Goal: Transaction & Acquisition: Purchase product/service

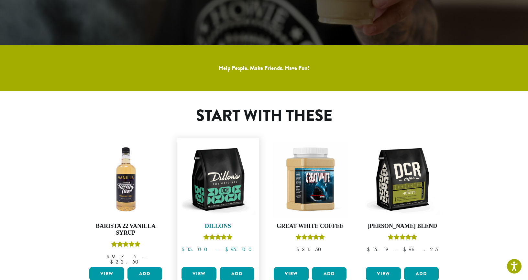
scroll to position [205, 0]
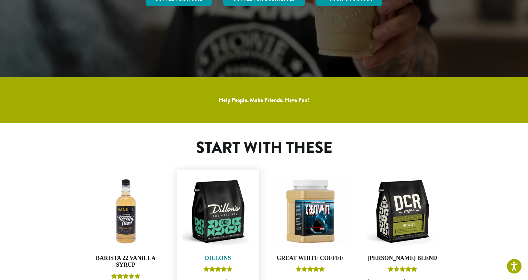
click at [232, 207] on img at bounding box center [218, 212] width 76 height 76
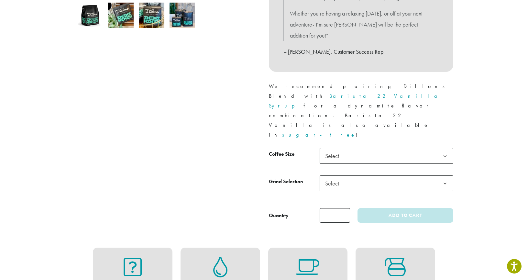
scroll to position [241, 0]
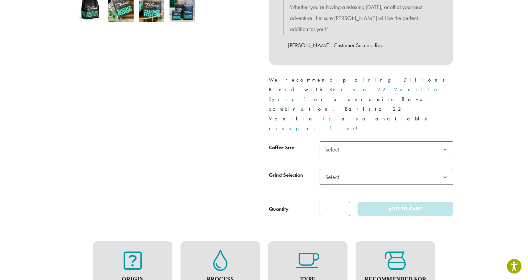
click at [395, 250] on figure "Recommended For Drip" at bounding box center [395, 271] width 67 height 43
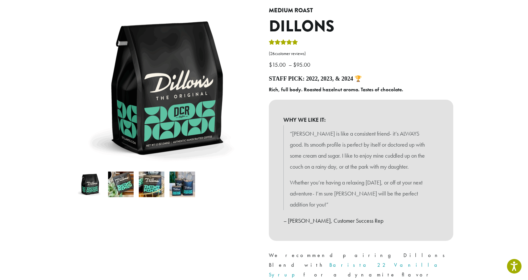
scroll to position [0, 0]
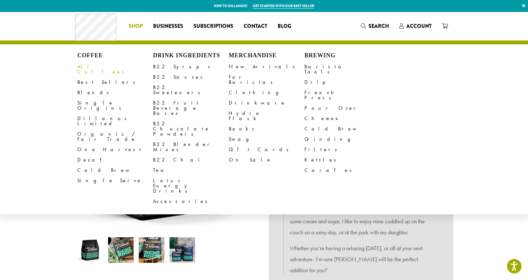
click at [91, 65] on link "All Coffees" at bounding box center [115, 70] width 76 height 16
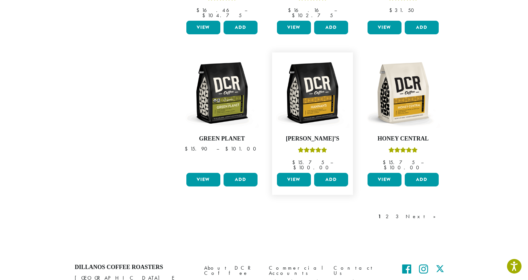
scroll to position [549, 0]
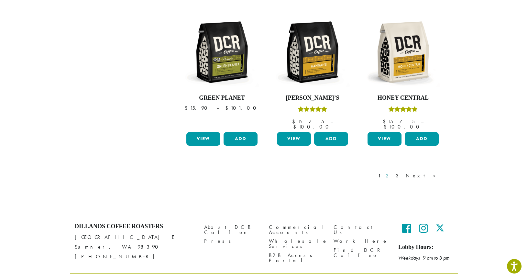
click at [393, 172] on link "2" at bounding box center [389, 176] width 8 height 8
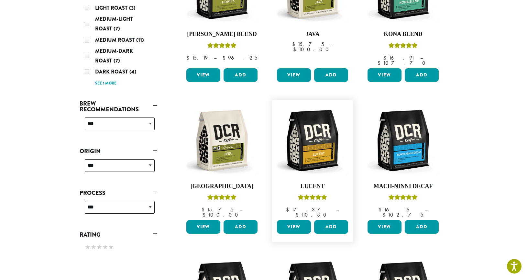
scroll to position [189, 0]
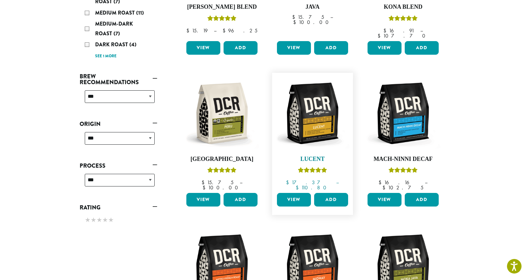
click at [339, 146] on link "Lucent $ 17.37 – $ 110.80 Price range: $17.37 through $110.80" at bounding box center [312, 133] width 74 height 115
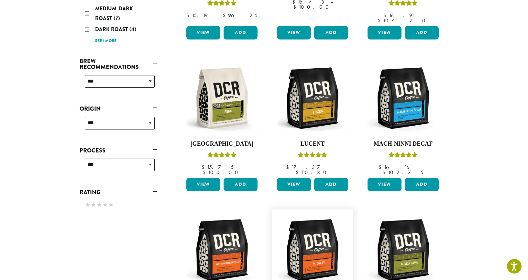
scroll to position [239, 0]
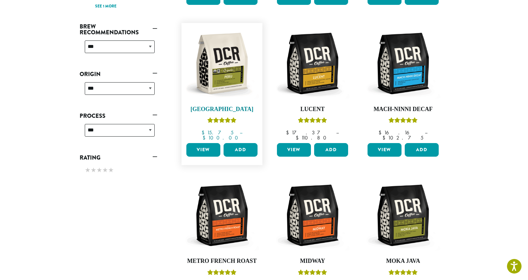
click at [233, 74] on img at bounding box center [222, 63] width 74 height 74
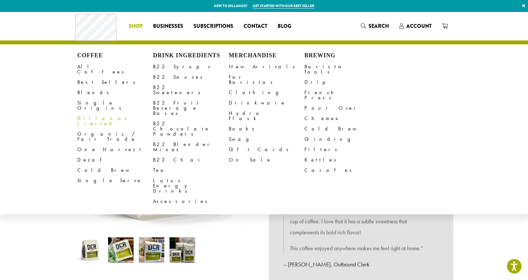
click at [134, 27] on span "Shop" at bounding box center [136, 26] width 14 height 8
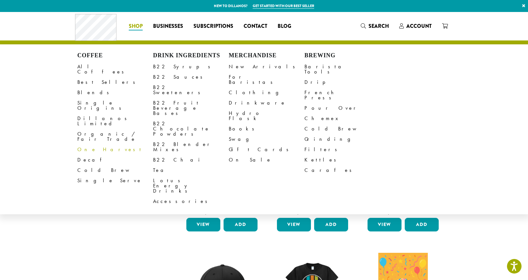
click at [98, 144] on link "One Harvest" at bounding box center [115, 149] width 76 height 10
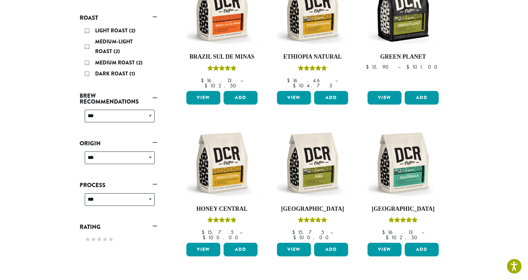
scroll to position [155, 0]
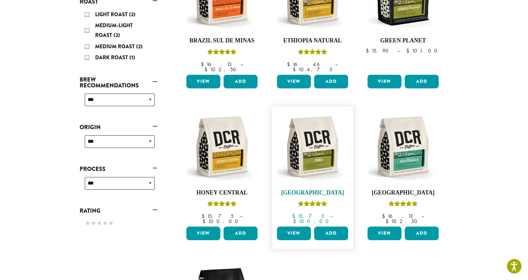
click at [334, 161] on img at bounding box center [312, 147] width 74 height 74
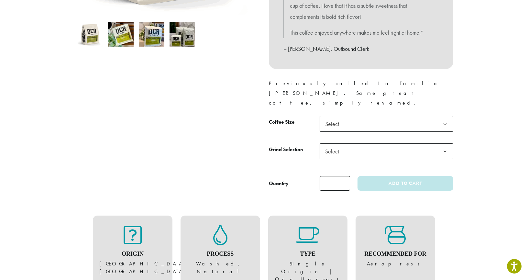
scroll to position [216, 0]
